Goal: Information Seeking & Learning: Learn about a topic

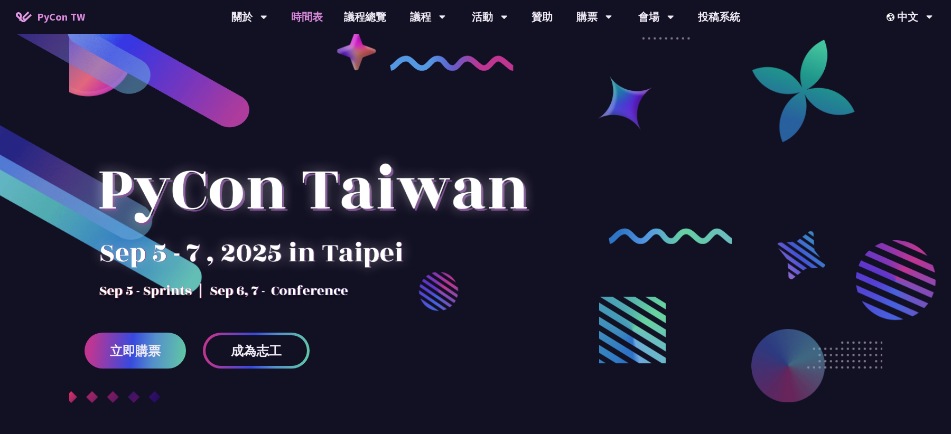
click at [311, 17] on link "時間表" at bounding box center [307, 17] width 53 height 34
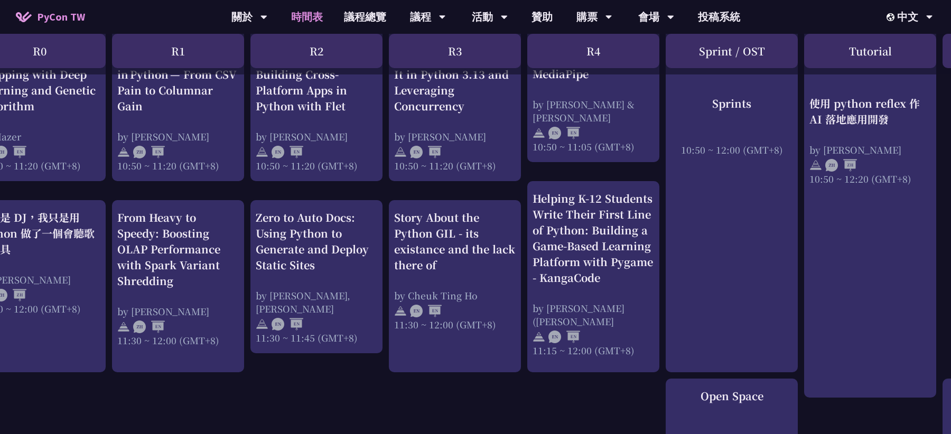
scroll to position [527, 37]
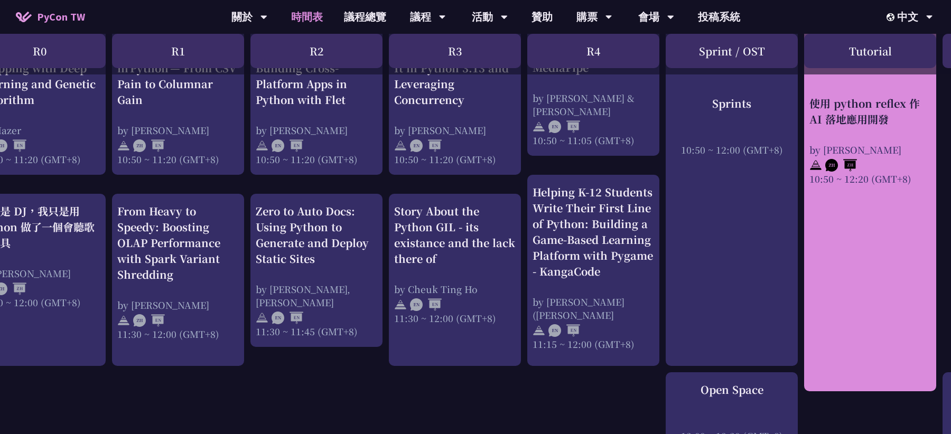
click at [855, 164] on img at bounding box center [842, 165] width 32 height 13
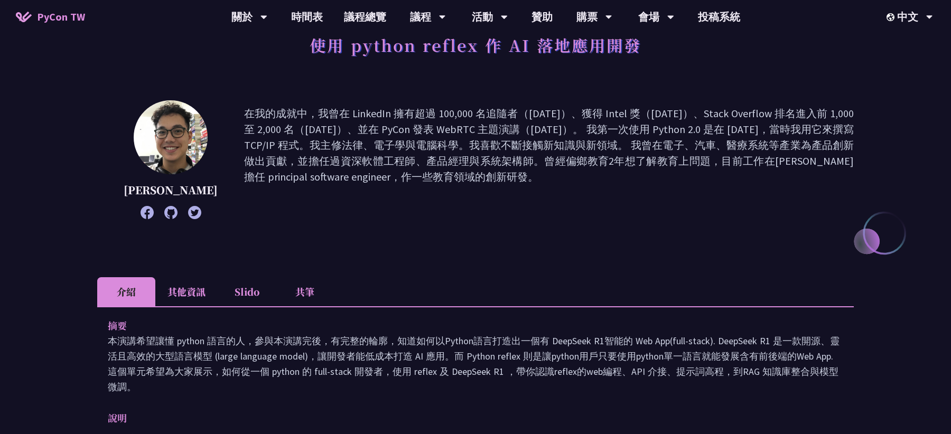
scroll to position [78, 0]
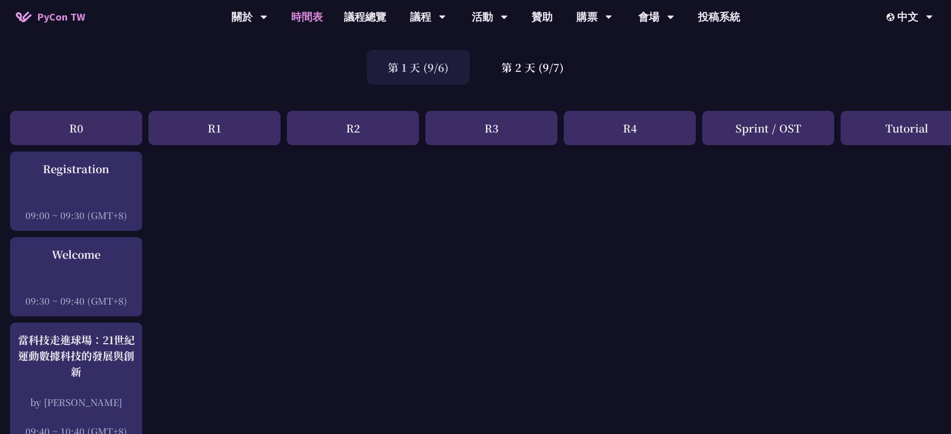
scroll to position [0, 1]
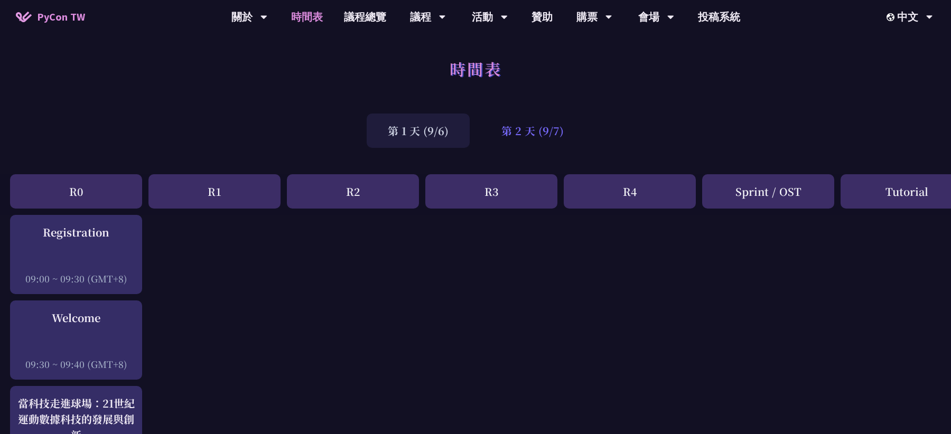
click at [531, 134] on div "第 2 天 (9/7)" at bounding box center [532, 131] width 105 height 34
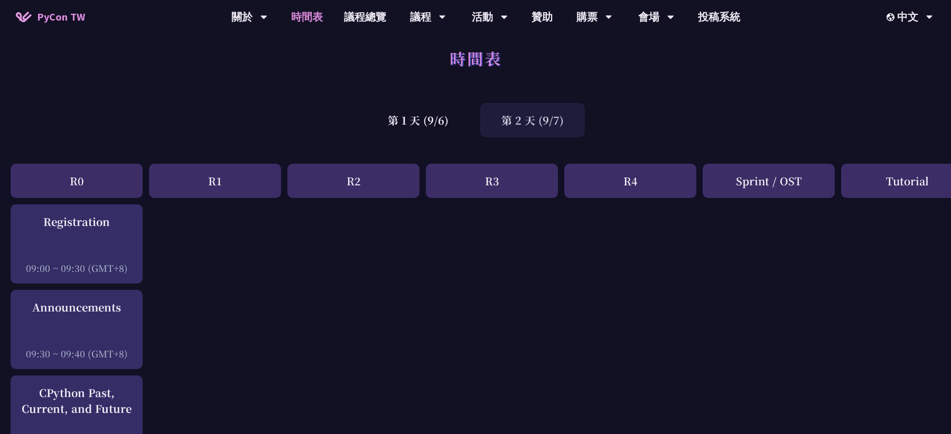
scroll to position [0, 0]
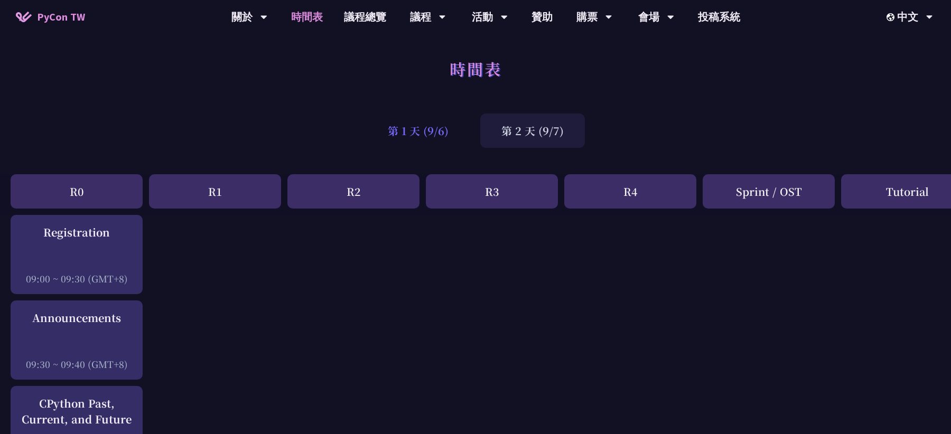
click at [429, 135] on div "第 1 天 (9/6)" at bounding box center [418, 131] width 103 height 34
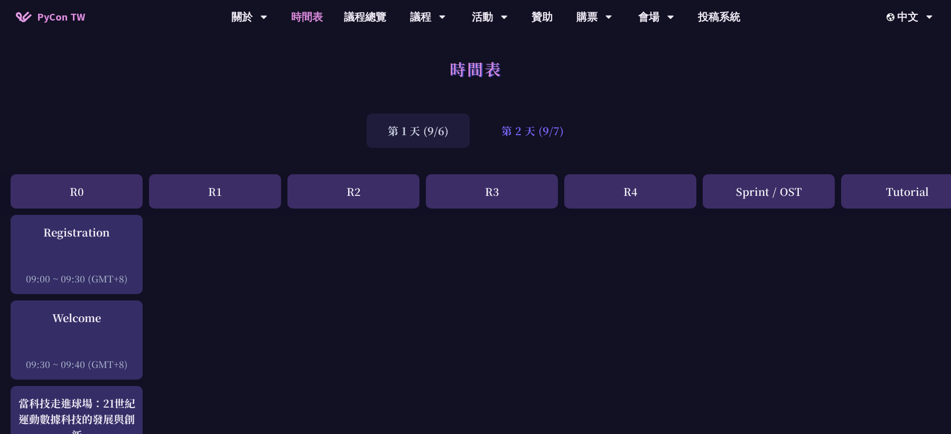
click at [546, 132] on div "第 2 天 (9/7)" at bounding box center [532, 131] width 105 height 34
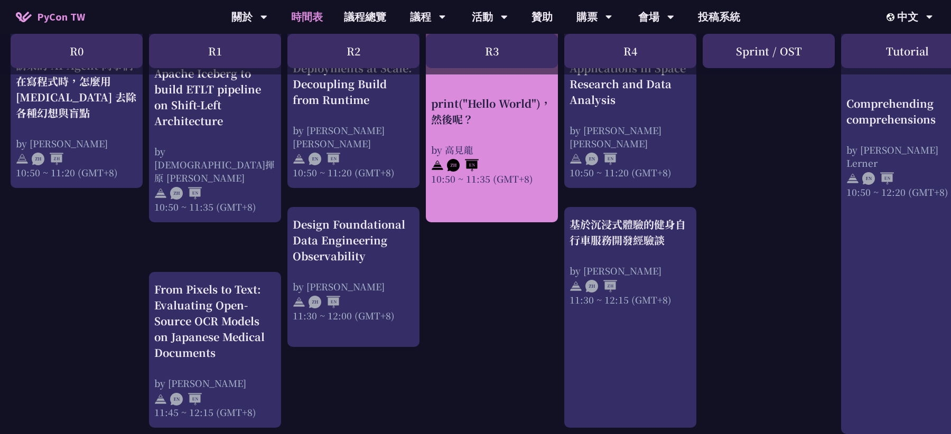
scroll to position [486, 0]
